Goal: Task Accomplishment & Management: Manage account settings

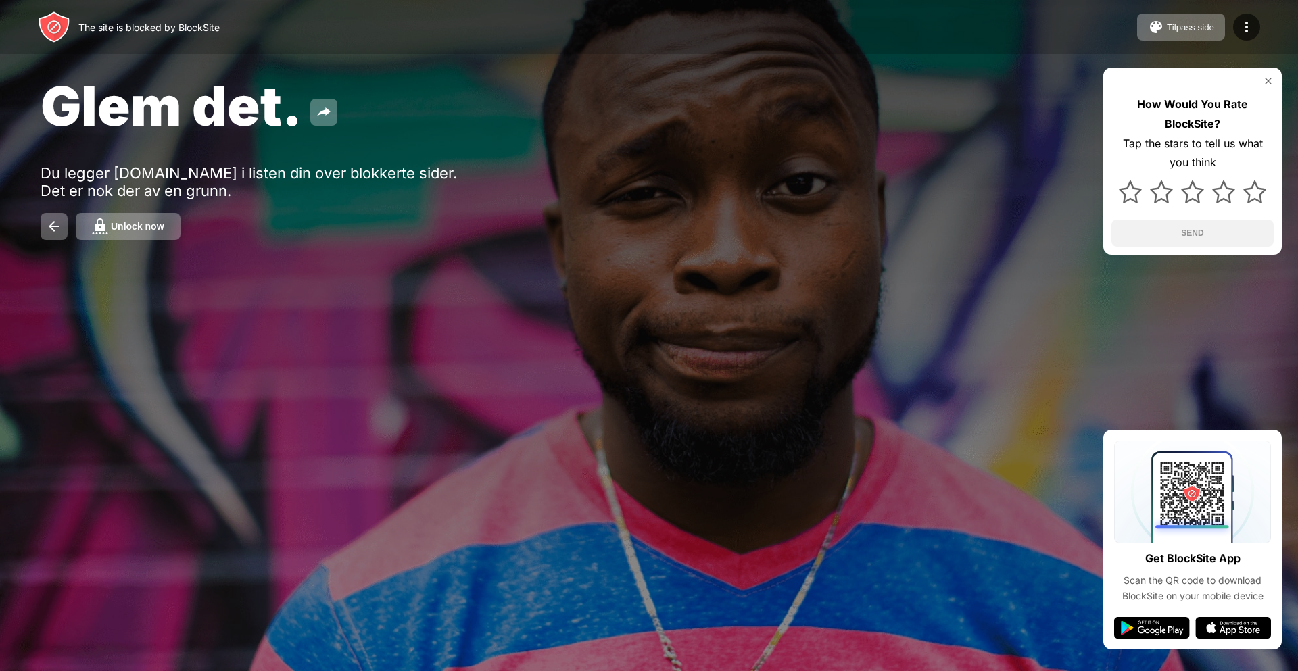
click at [128, 230] on div "Unlock now" at bounding box center [137, 226] width 53 height 11
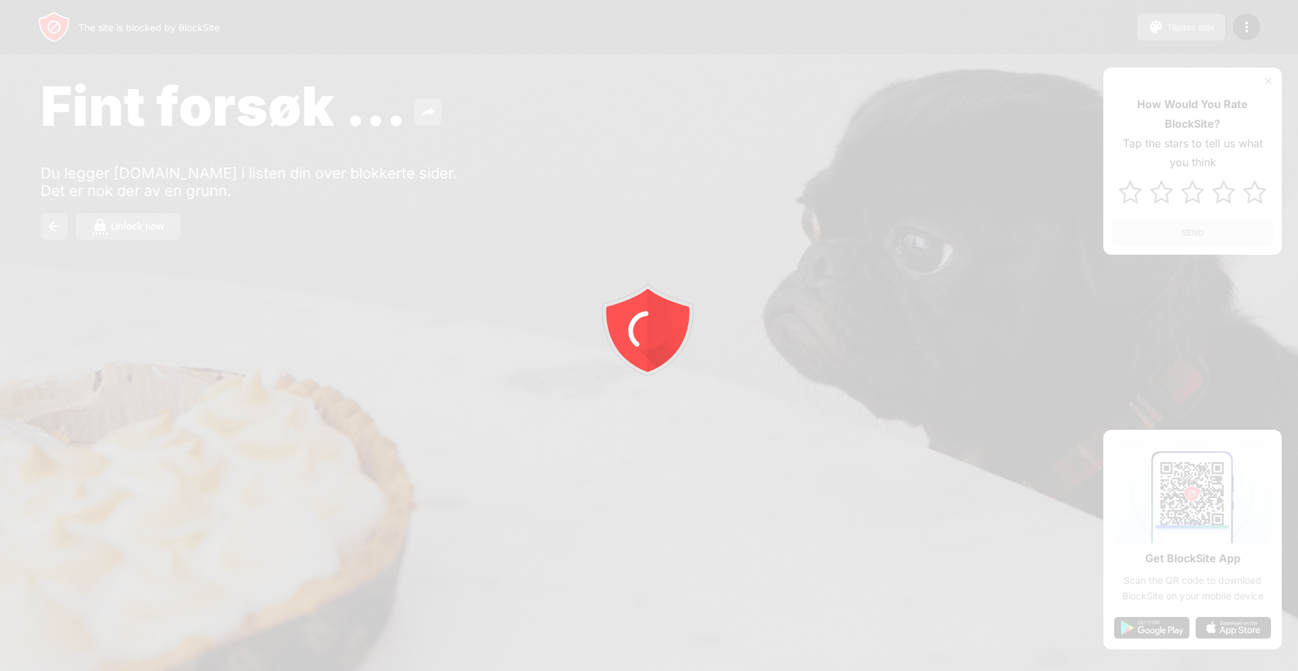
click at [204, 245] on div at bounding box center [649, 335] width 1298 height 671
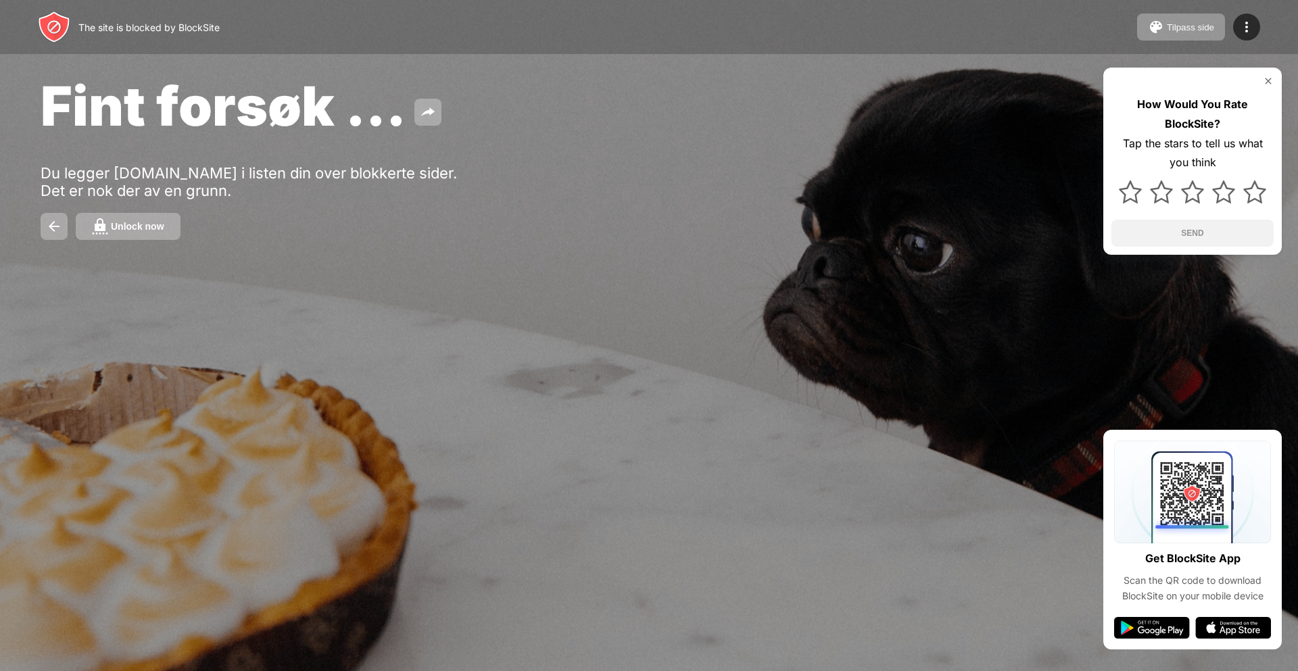
click at [160, 242] on div "Fint forsøk ... Du legger facebook.com i listen din over blokkerte sider. Det e…" at bounding box center [649, 156] width 1298 height 313
click at [156, 225] on div "Unlock now" at bounding box center [137, 226] width 53 height 11
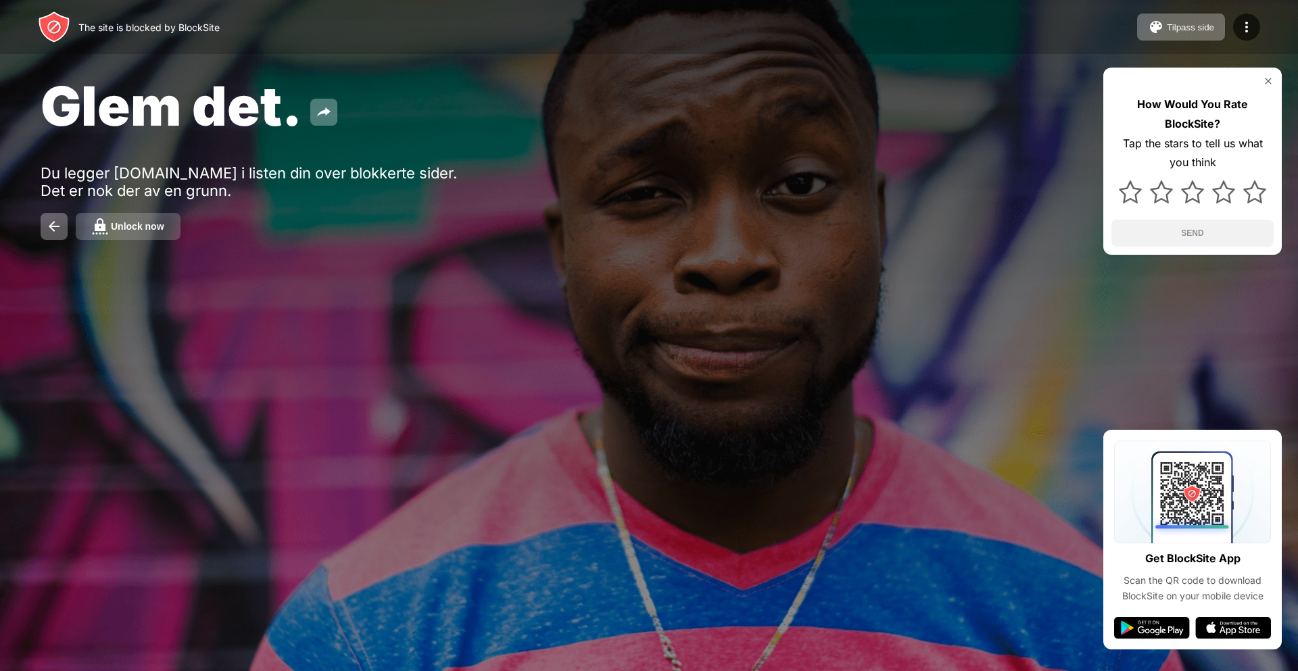
click at [126, 229] on div "Unlock now" at bounding box center [137, 226] width 53 height 11
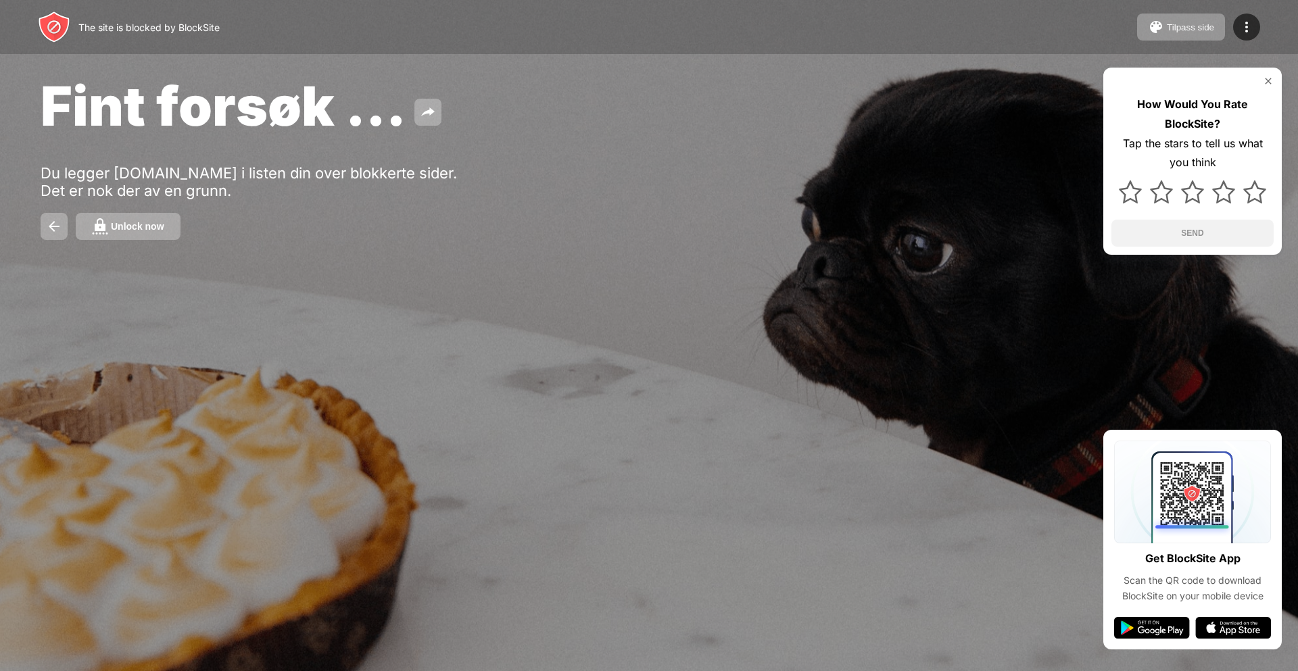
click at [105, 220] on img at bounding box center [100, 226] width 16 height 16
